Goal: Transaction & Acquisition: Purchase product/service

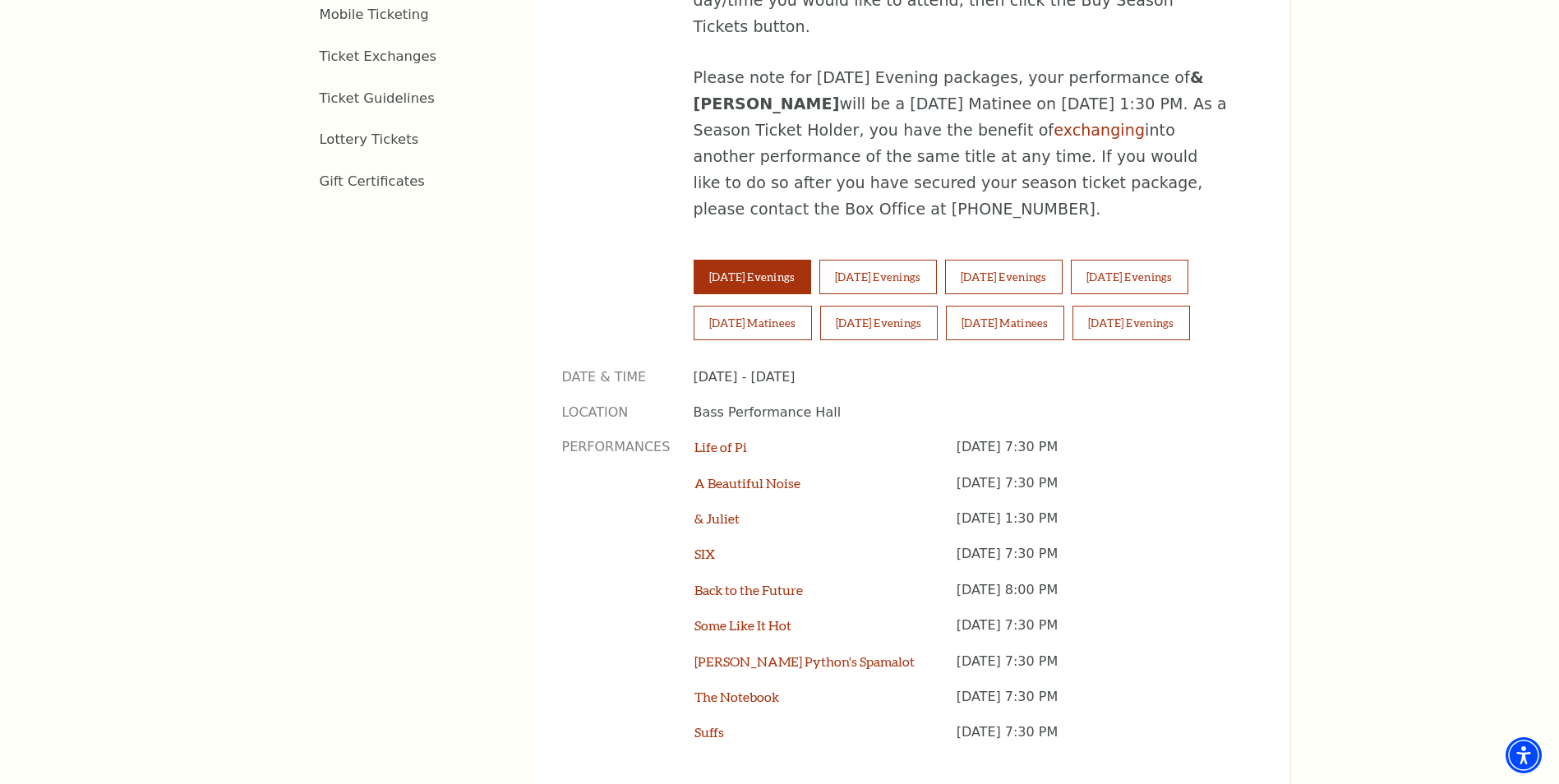
scroll to position [1087, 0]
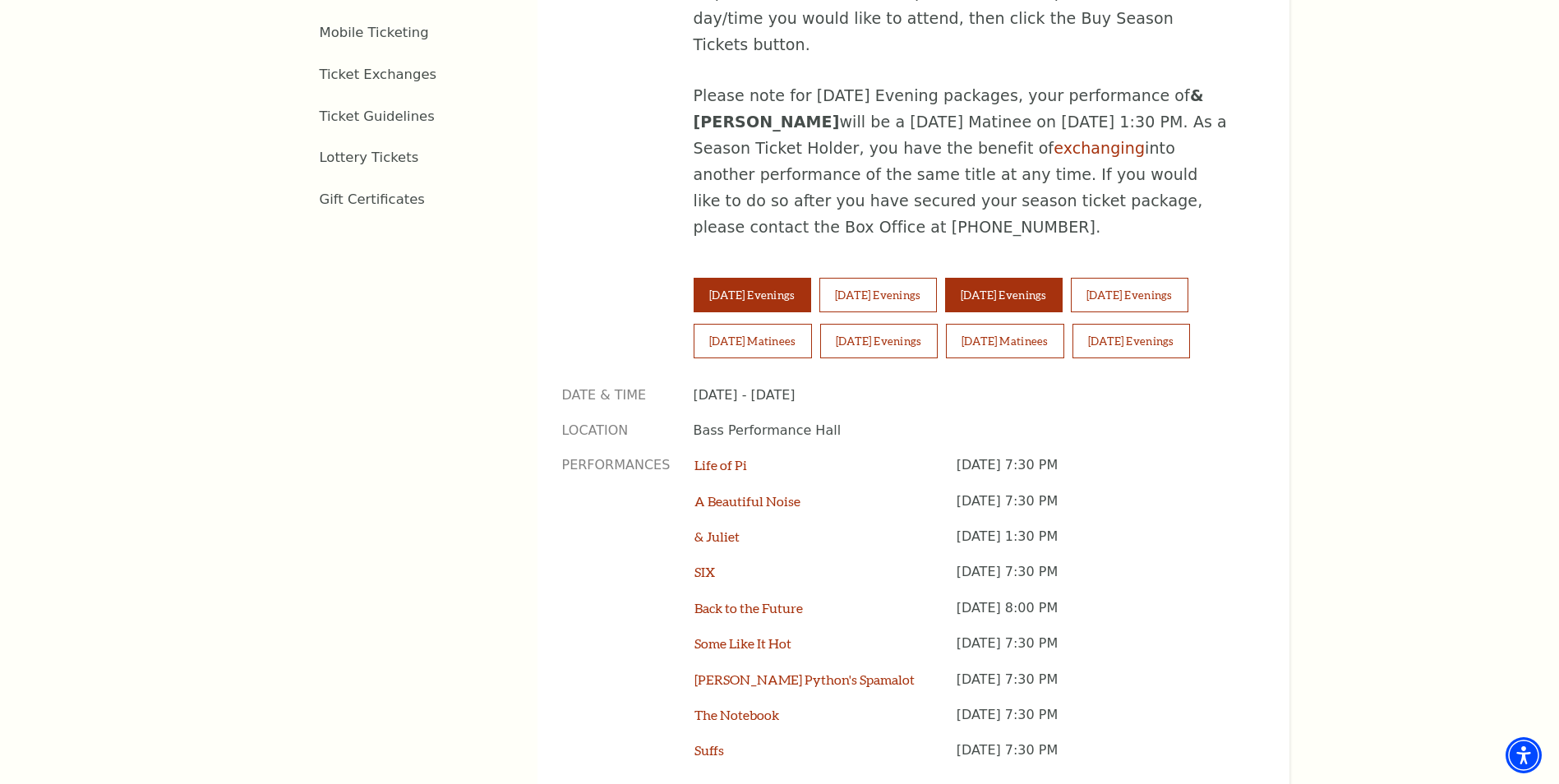
click at [1062, 278] on button "[DATE] Evenings" at bounding box center [1004, 295] width 118 height 34
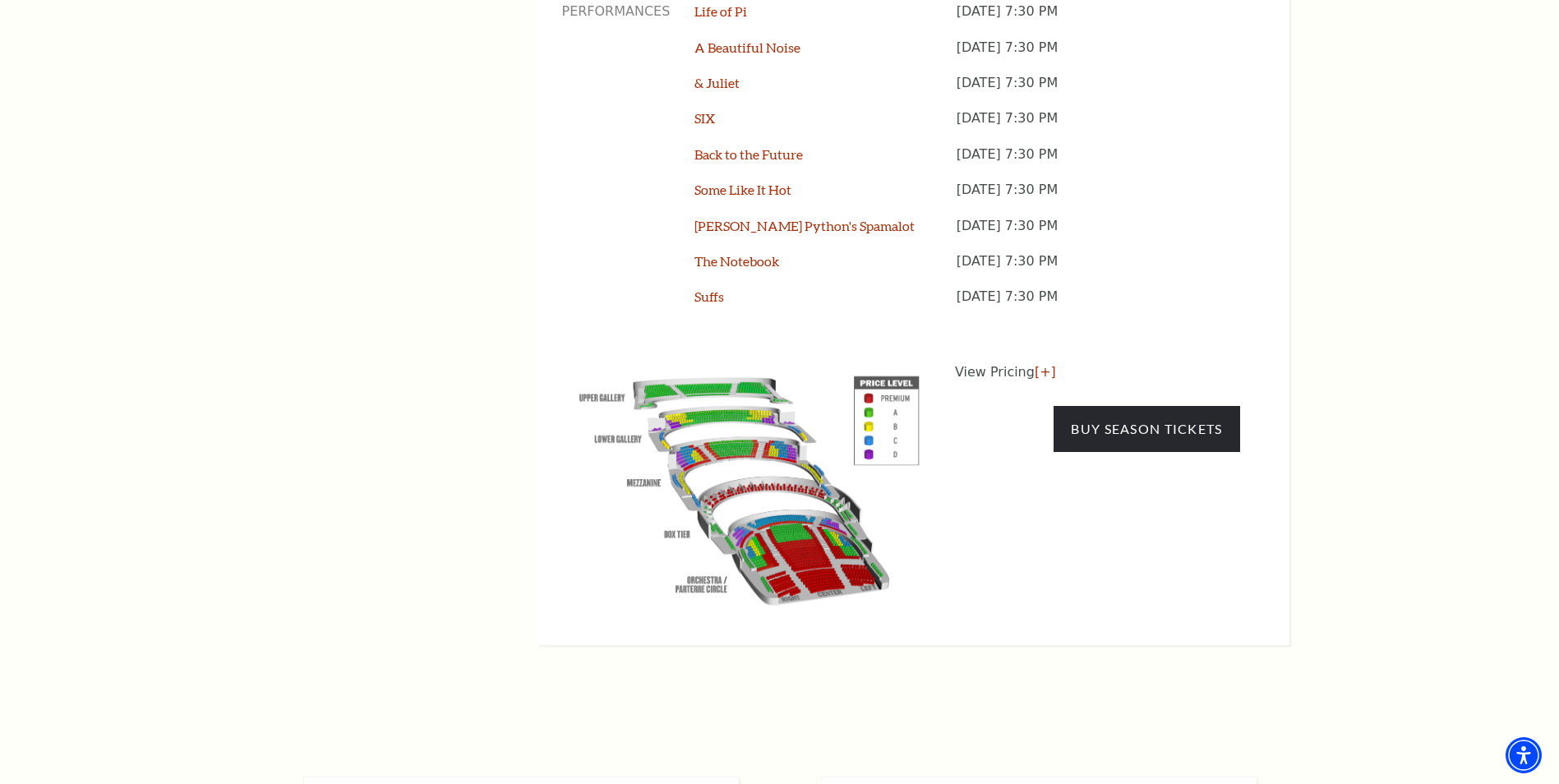
scroll to position [1545, 0]
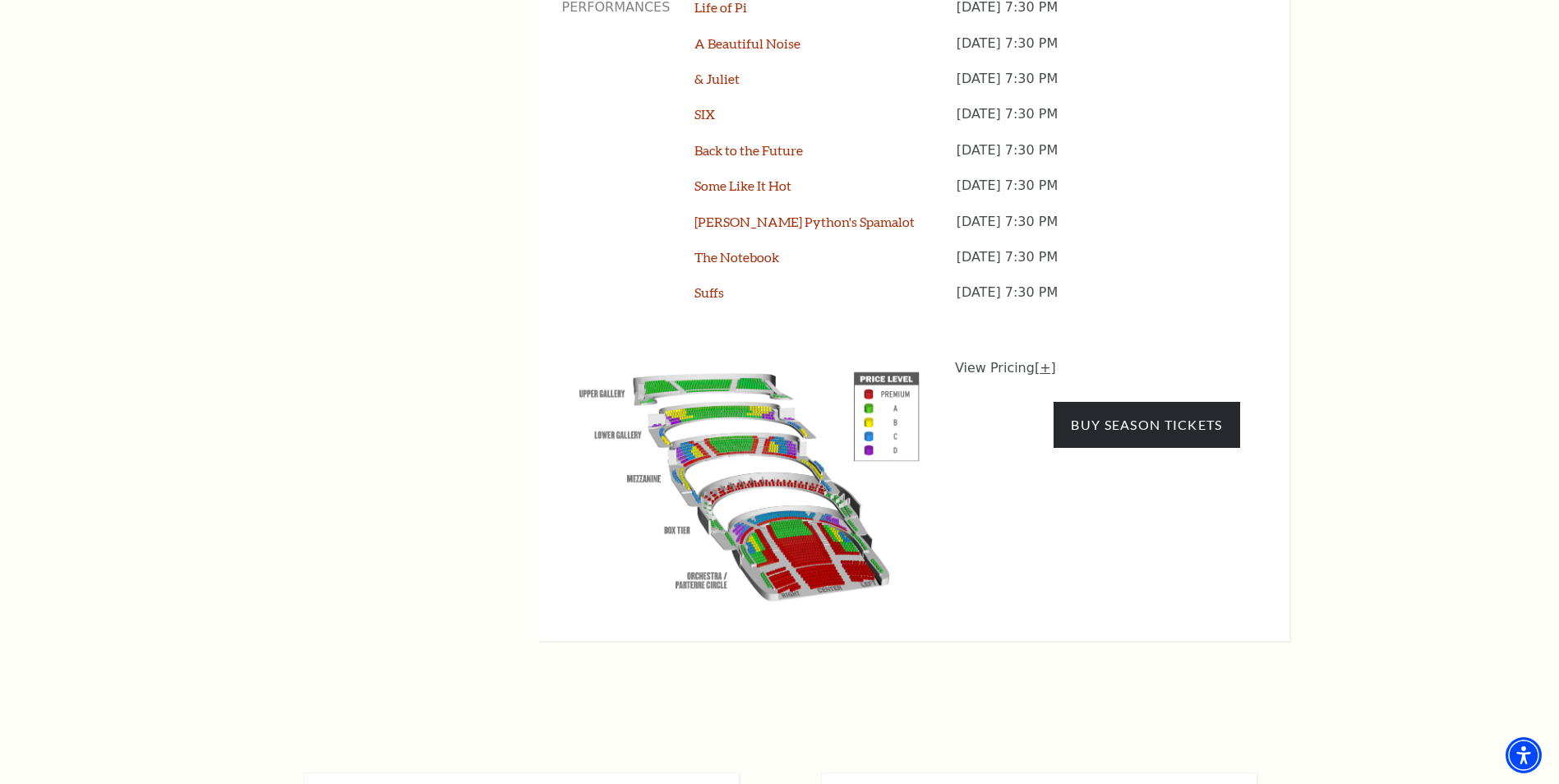
click at [1041, 360] on link "[+]" at bounding box center [1045, 367] width 22 height 15
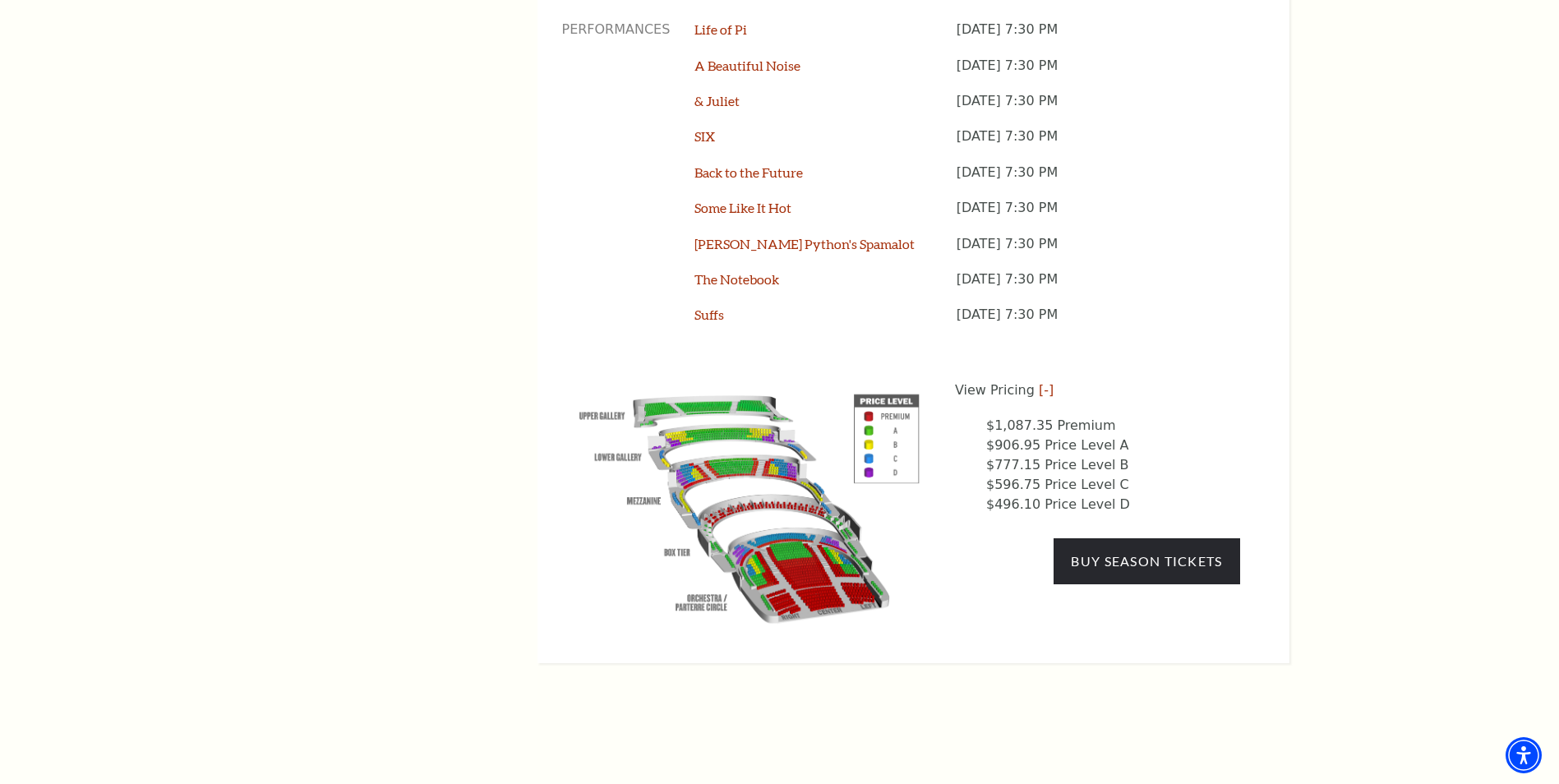
scroll to position [1560, 0]
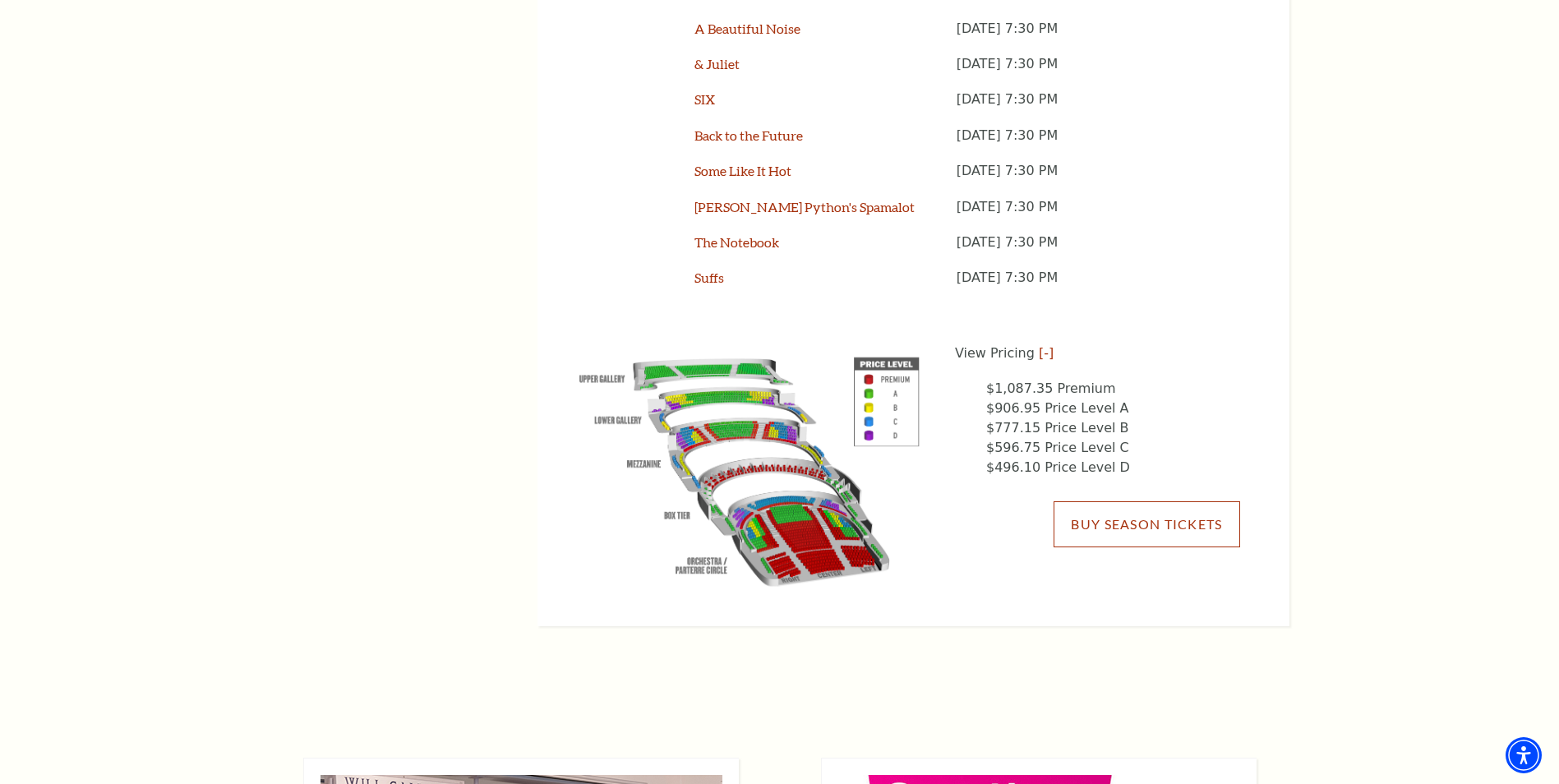
click at [1166, 501] on link "Buy Season Tickets" at bounding box center [1146, 524] width 185 height 46
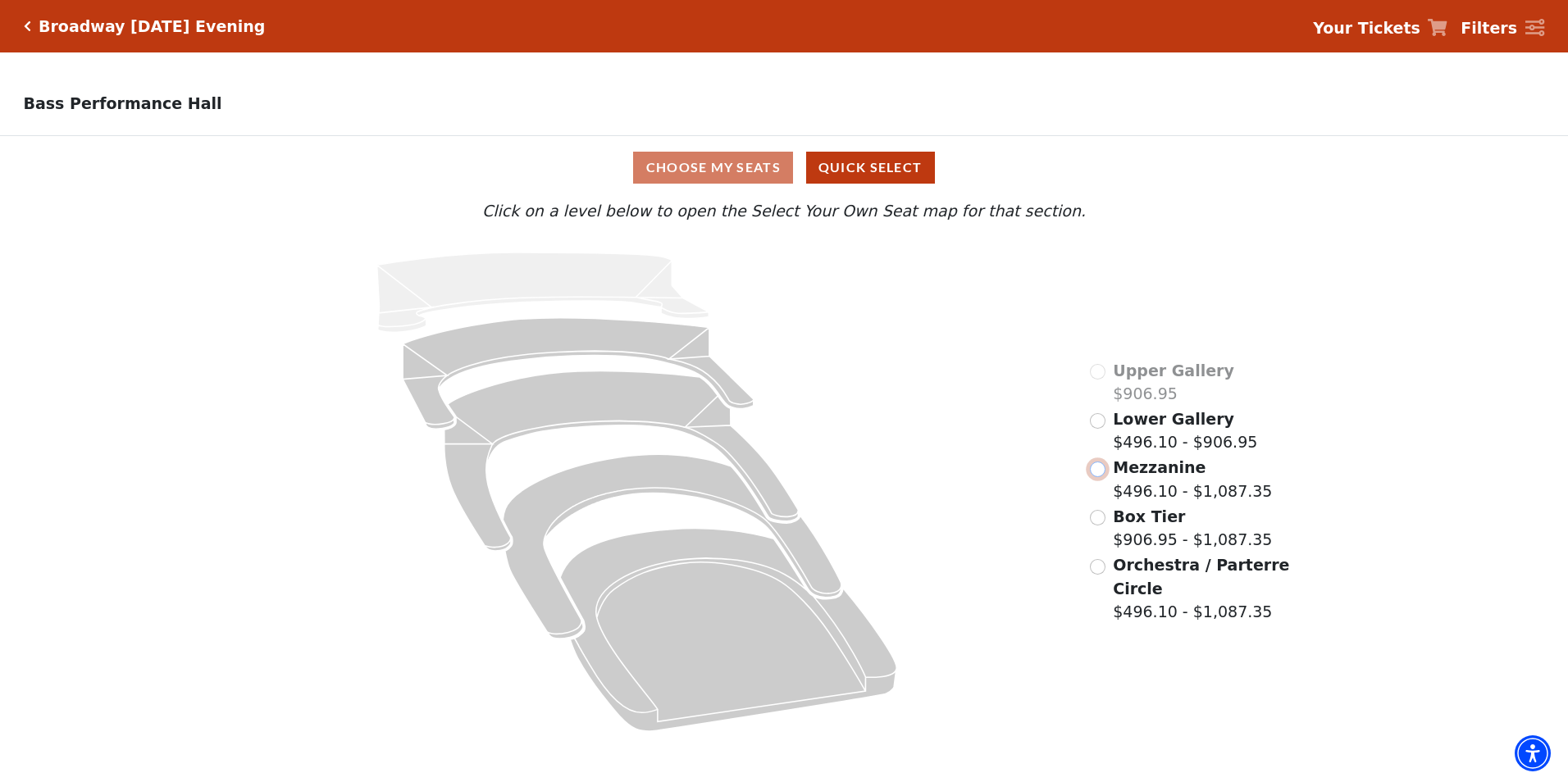
click at [1097, 476] on input "Mezzanine$496.10 - $1,087.35\a" at bounding box center [1097, 469] width 15 height 15
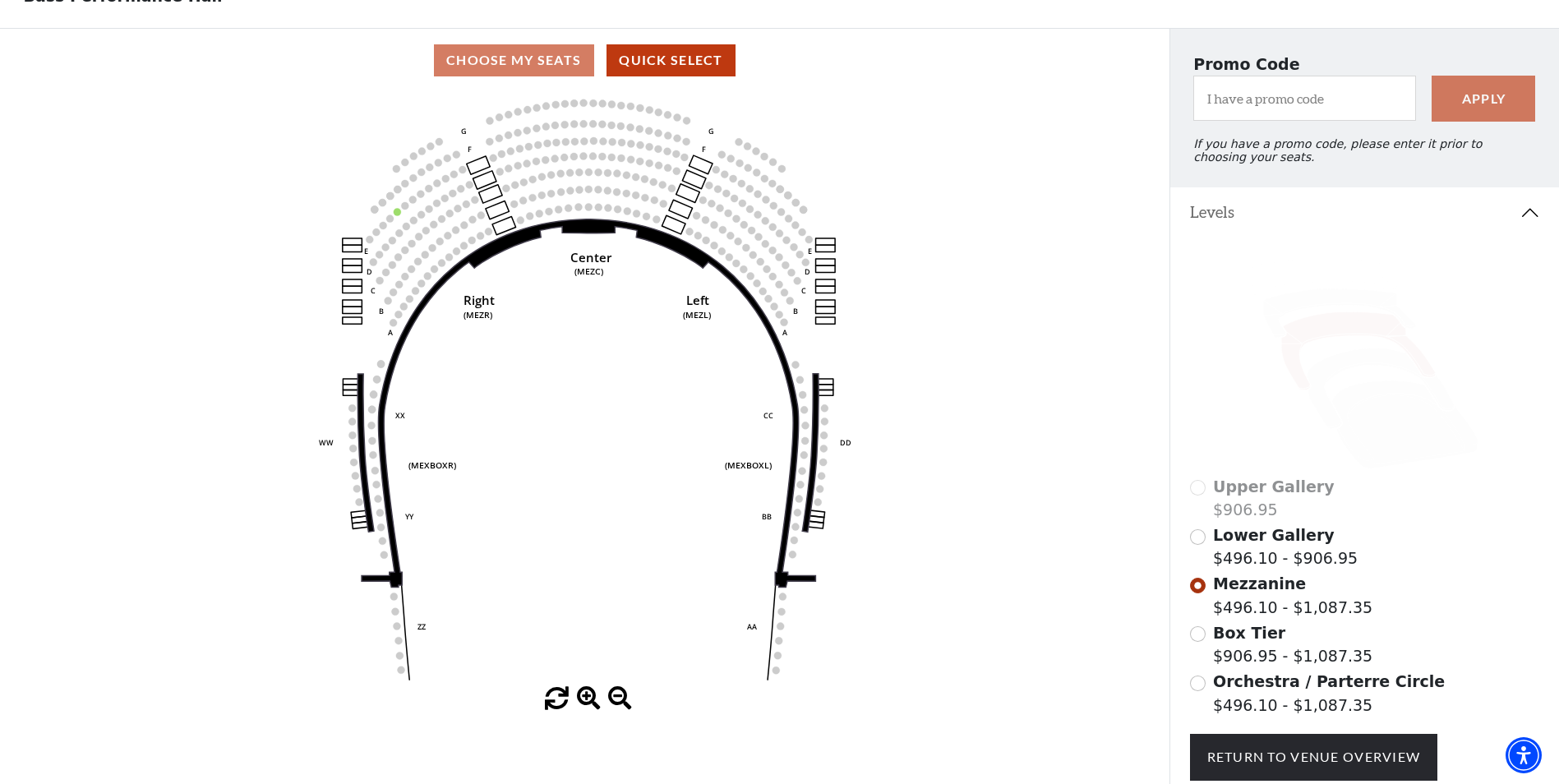
scroll to position [104, 0]
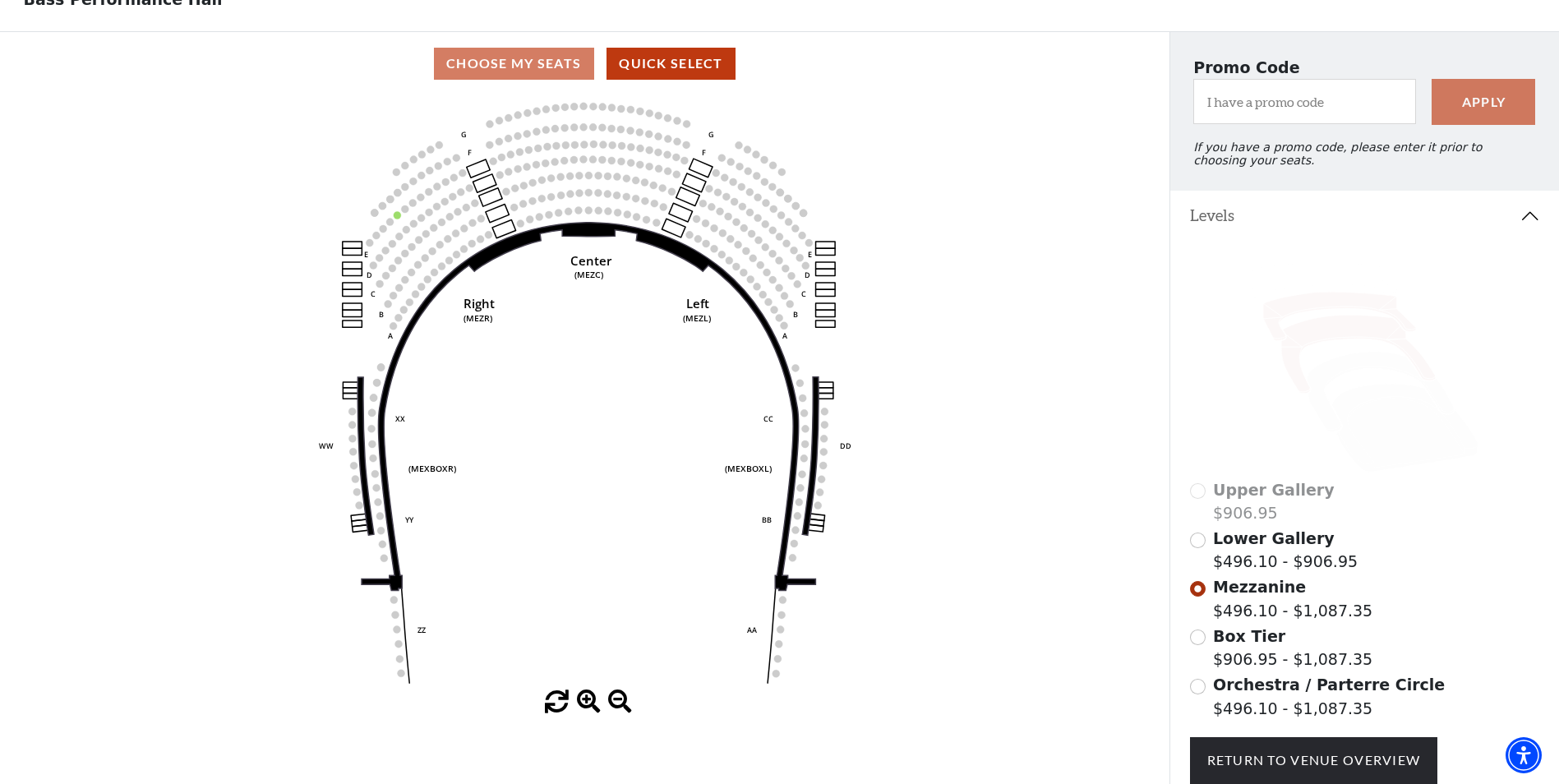
click at [1329, 309] on icon at bounding box center [1339, 316] width 153 height 49
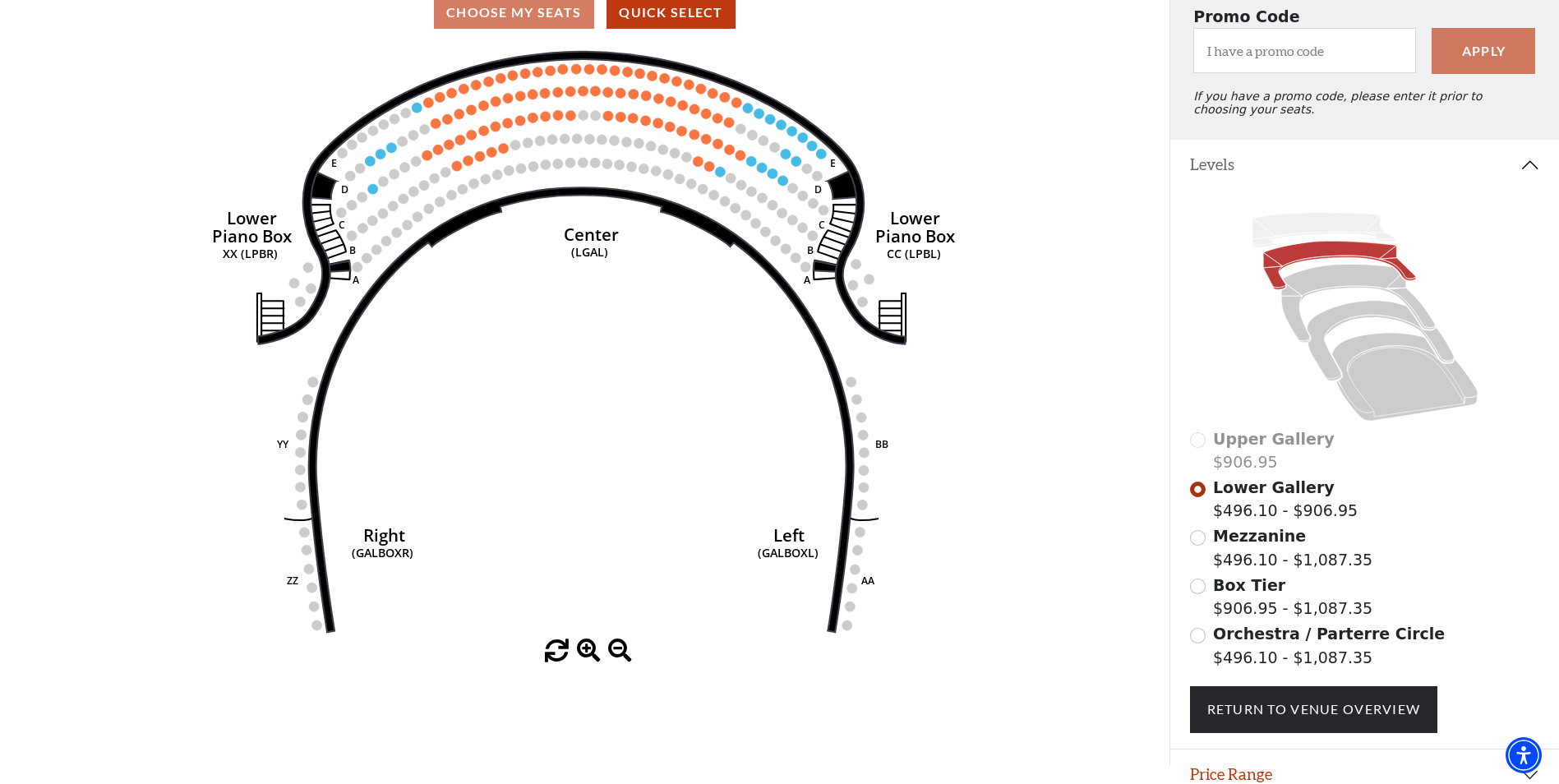
scroll to position [157, 0]
